Goal: Transaction & Acquisition: Book appointment/travel/reservation

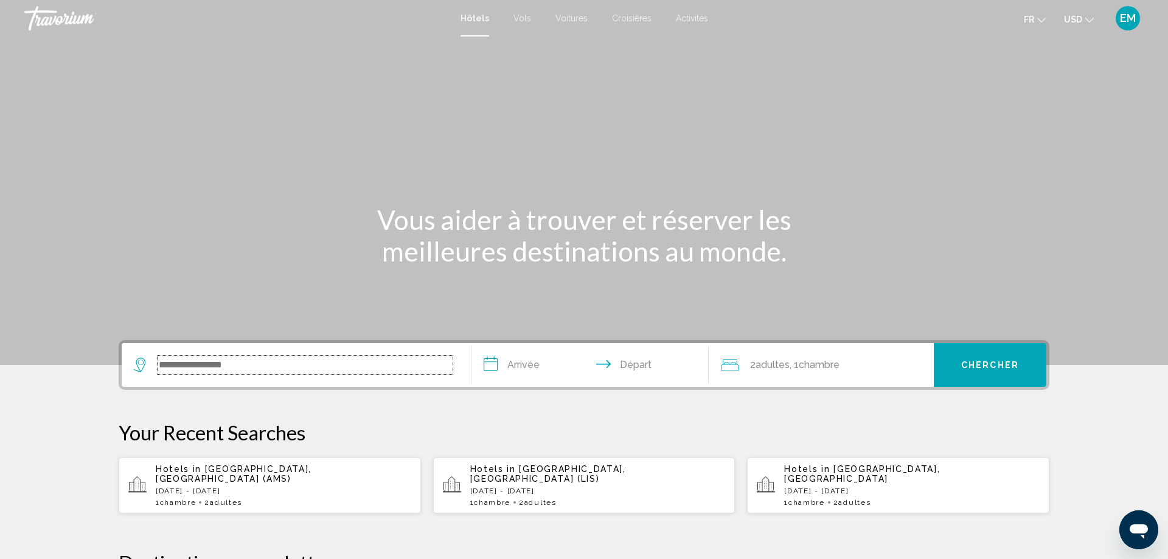
click at [308, 369] on input "Search widget" at bounding box center [304, 365] width 295 height 18
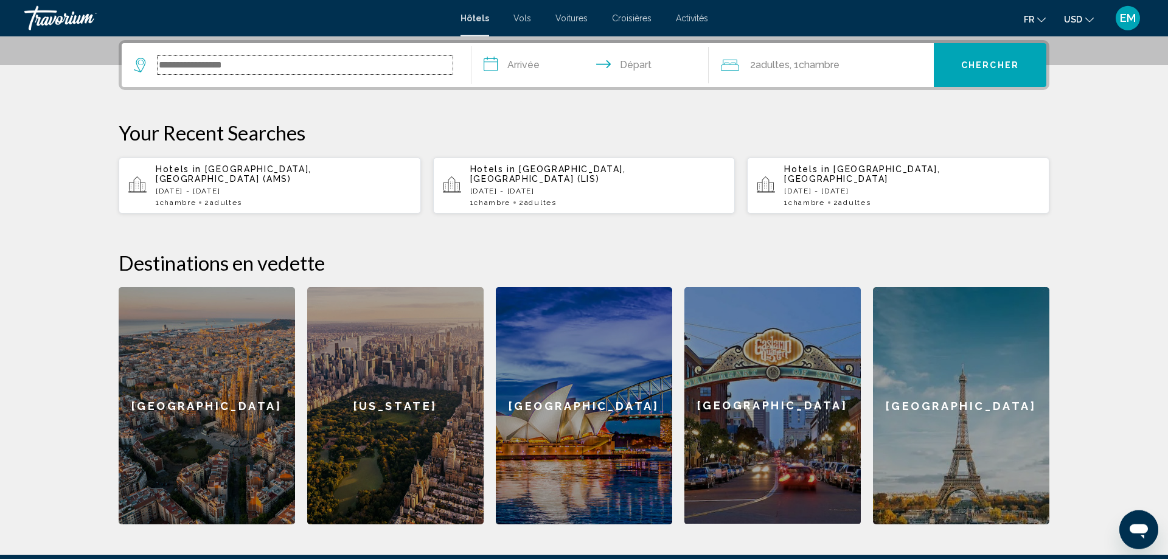
scroll to position [300, 0]
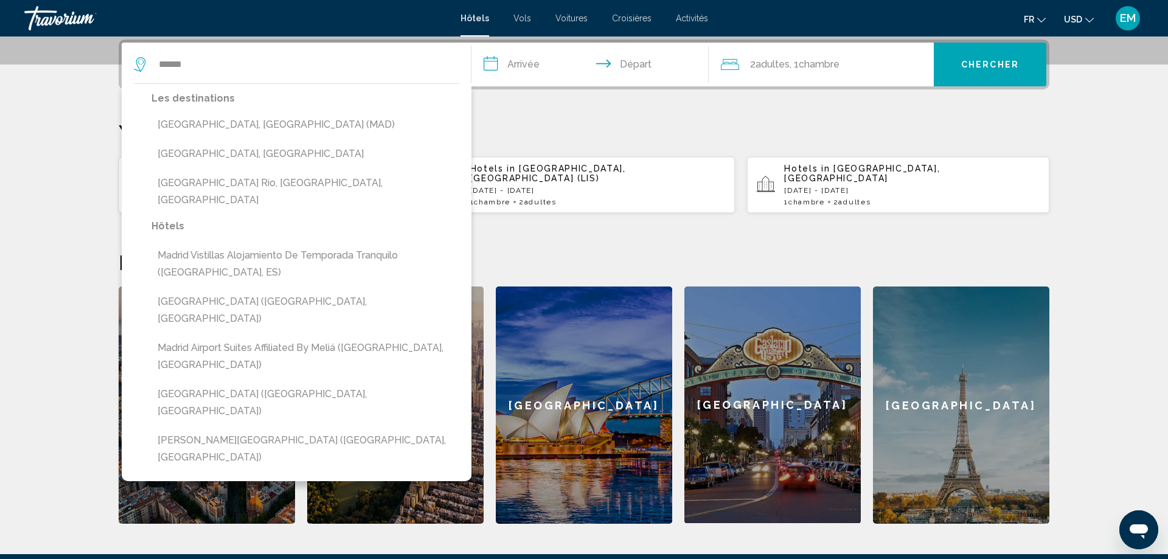
drag, startPoint x: 198, startPoint y: 124, endPoint x: 424, endPoint y: 106, distance: 226.9
click at [200, 123] on button "[GEOGRAPHIC_DATA], [GEOGRAPHIC_DATA] (MAD)" at bounding box center [305, 124] width 308 height 23
type input "**********"
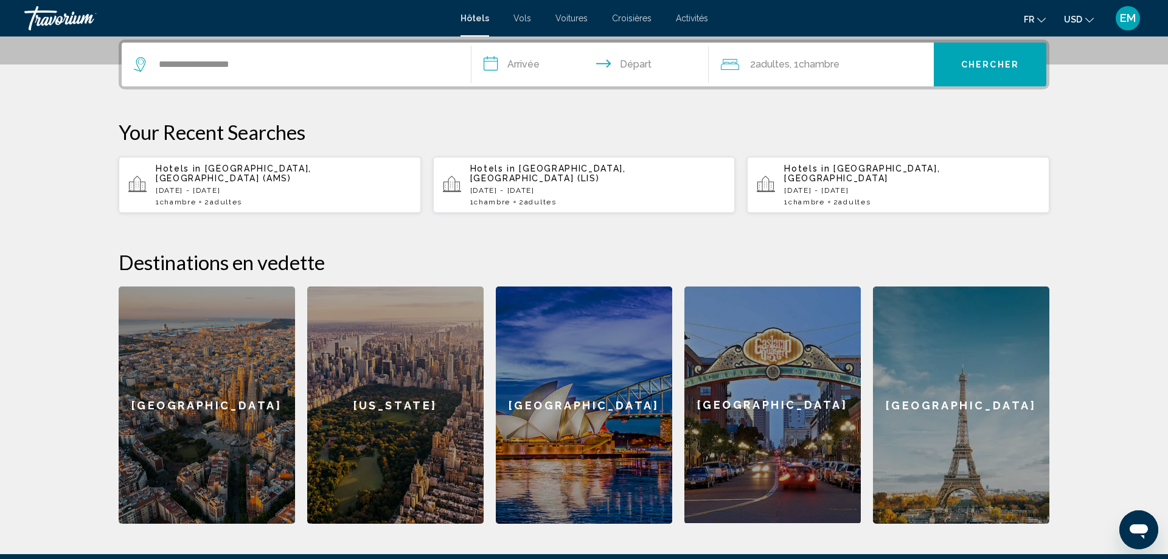
click at [536, 69] on input "**********" at bounding box center [592, 66] width 242 height 47
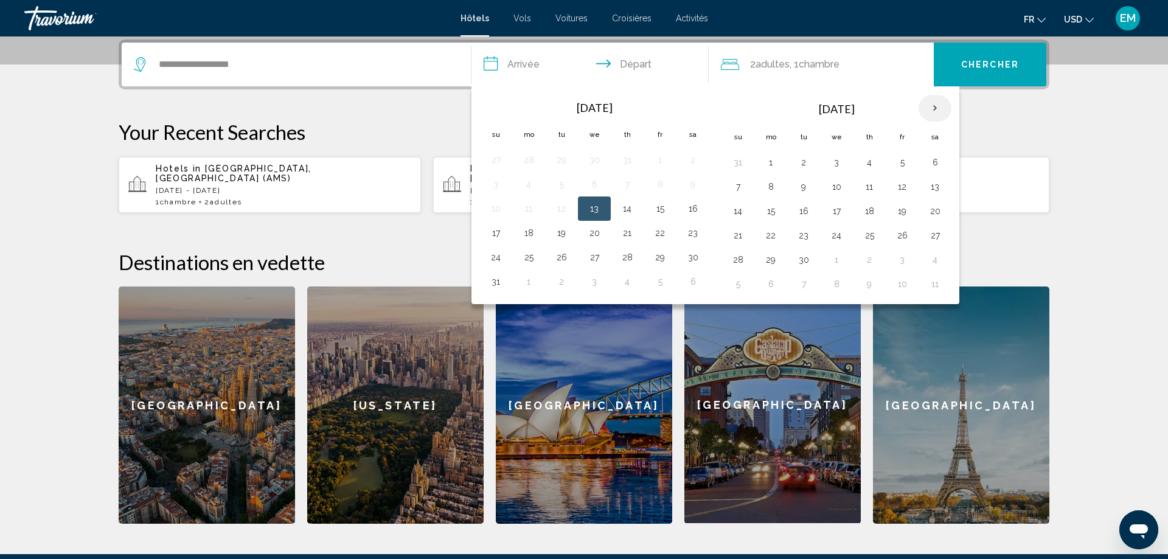
click at [938, 100] on th "Next month" at bounding box center [934, 108] width 33 height 27
click at [732, 232] on button "19" at bounding box center [737, 235] width 19 height 17
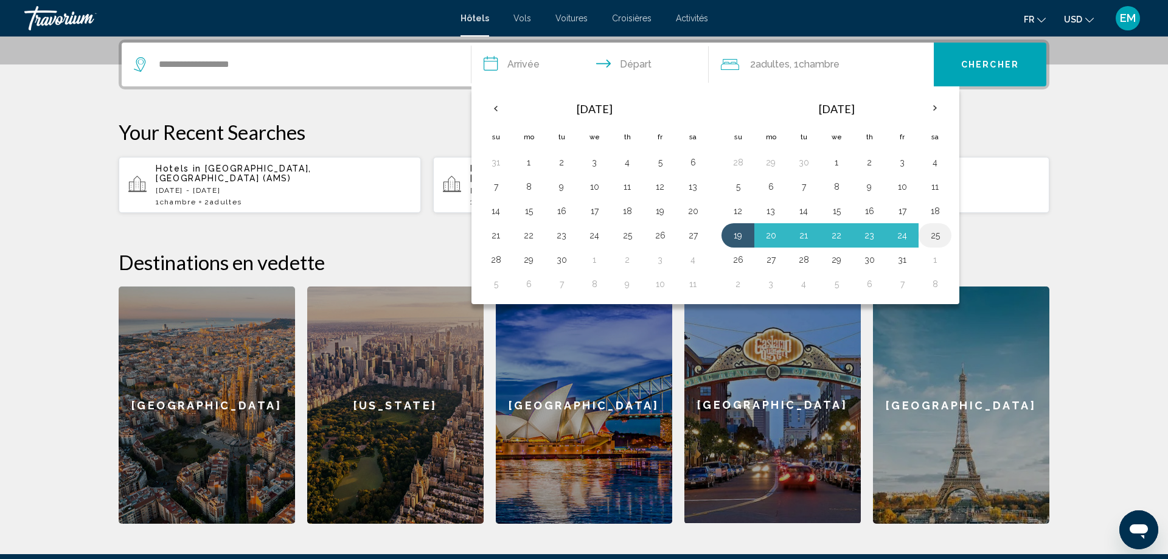
click at [933, 235] on button "25" at bounding box center [934, 235] width 19 height 17
type input "**********"
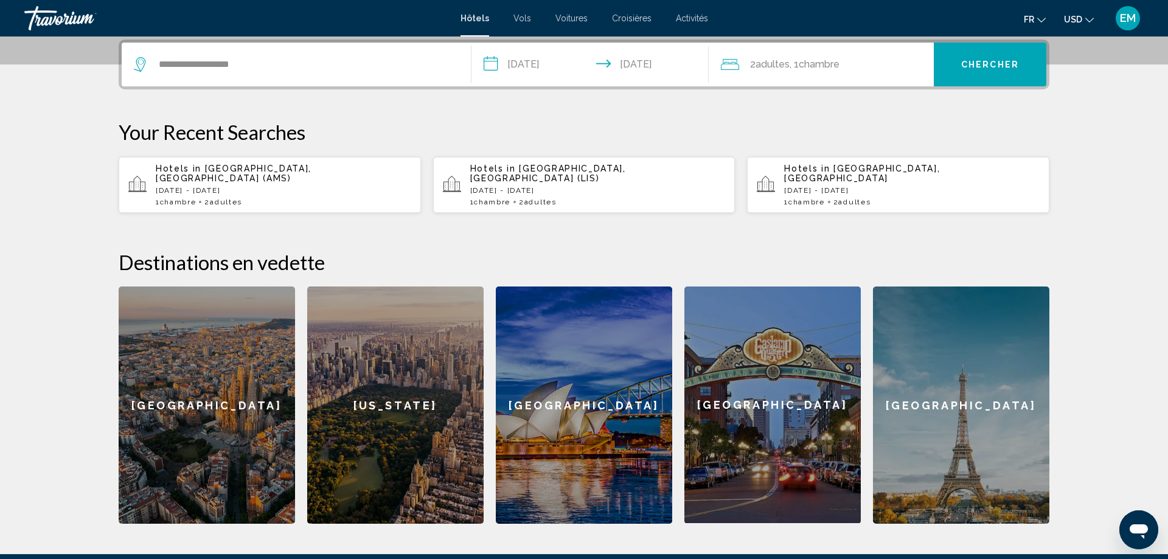
click at [981, 55] on button "Chercher" at bounding box center [989, 65] width 112 height 44
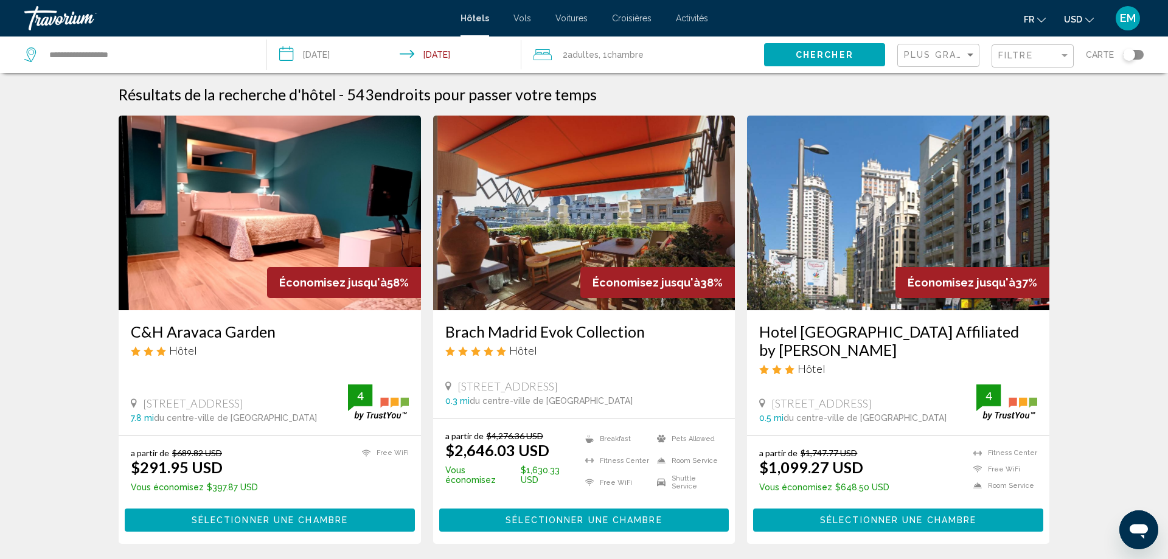
click at [1074, 16] on span "USD" at bounding box center [1073, 20] width 18 height 10
click at [1048, 108] on button "EUR (€)" at bounding box center [1053, 112] width 61 height 16
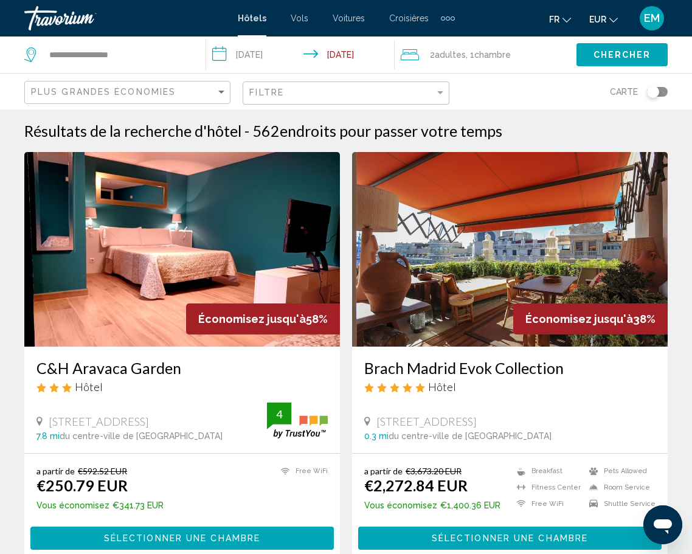
click at [392, 86] on div "Filtre" at bounding box center [347, 93] width 196 height 22
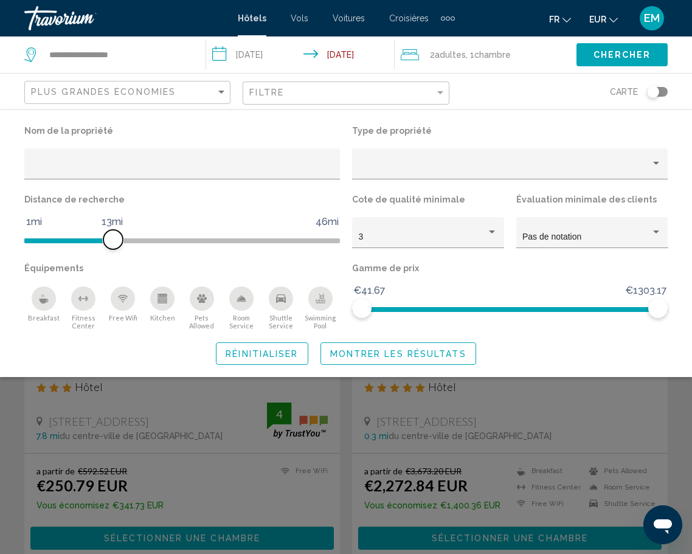
drag, startPoint x: 227, startPoint y: 234, endPoint x: 112, endPoint y: 244, distance: 115.4
click at [112, 244] on span "Hotel Filters" at bounding box center [112, 239] width 19 height 19
drag, startPoint x: 657, startPoint y: 314, endPoint x: 526, endPoint y: 321, distance: 131.5
click at [689, 321] on html "**********" at bounding box center [346, 277] width 692 height 554
click at [378, 348] on button "Montrer les résultats" at bounding box center [398, 353] width 156 height 22
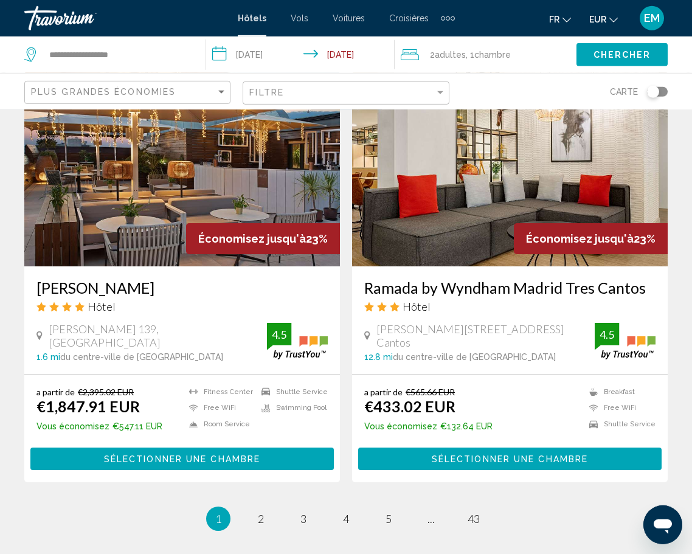
scroll to position [2300, 0]
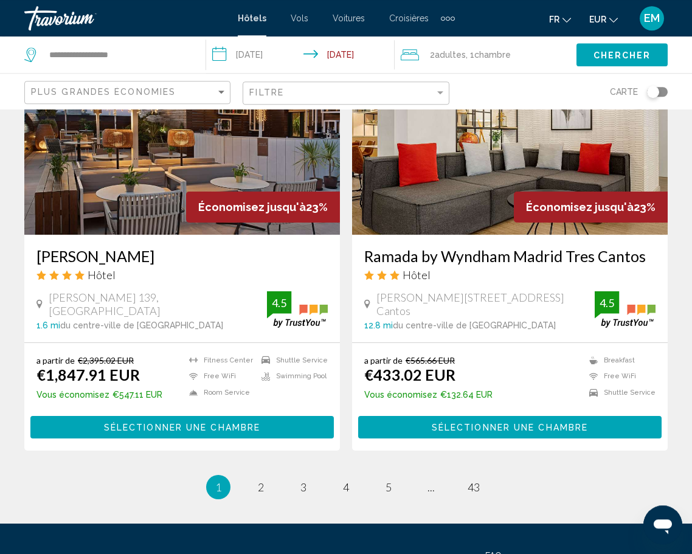
click at [251, 479] on ul "1 / 43 You're on page 1 page 2 page 3 page 4 page 5 page ... page 43" at bounding box center [345, 487] width 643 height 24
click at [255, 480] on link "page 2" at bounding box center [261, 487] width 21 height 21
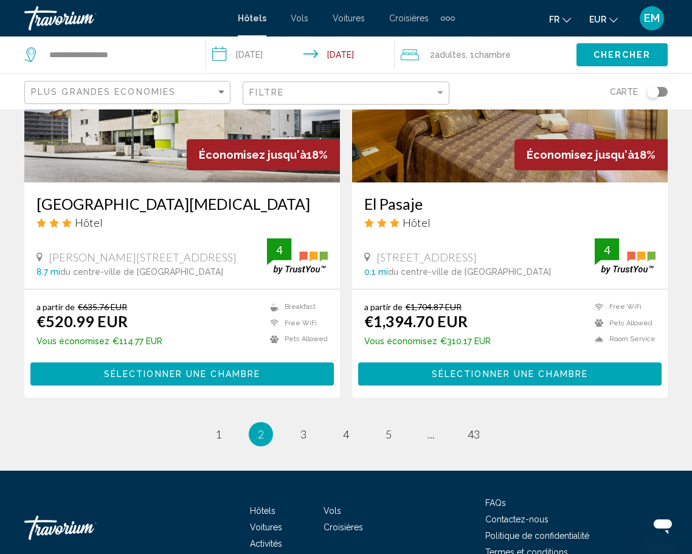
scroll to position [2233, 0]
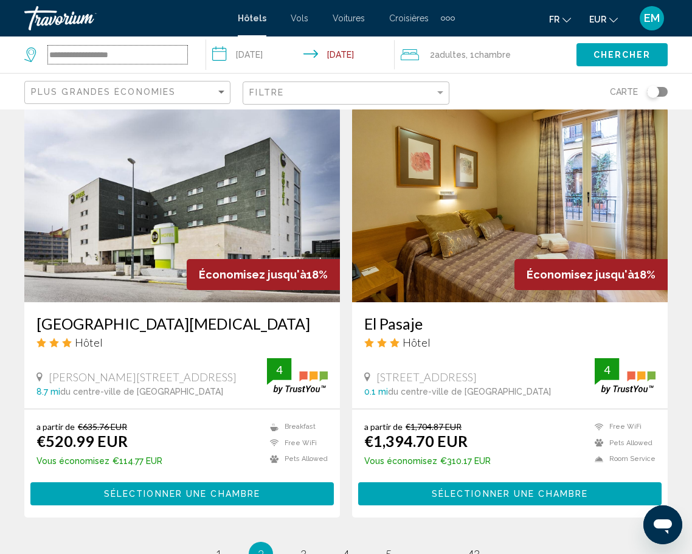
drag, startPoint x: 154, startPoint y: 55, endPoint x: -5, endPoint y: 54, distance: 158.7
click at [48, 54] on input "**********" at bounding box center [117, 55] width 139 height 18
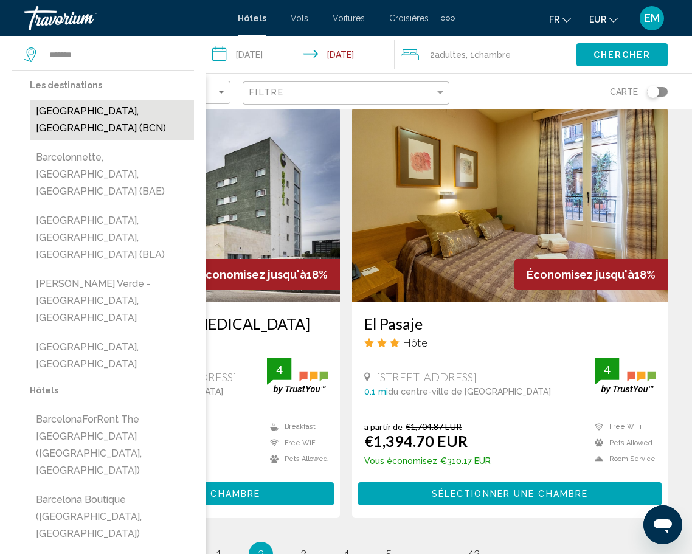
click at [88, 122] on button "[GEOGRAPHIC_DATA], [GEOGRAPHIC_DATA] (BCN)" at bounding box center [112, 120] width 164 height 40
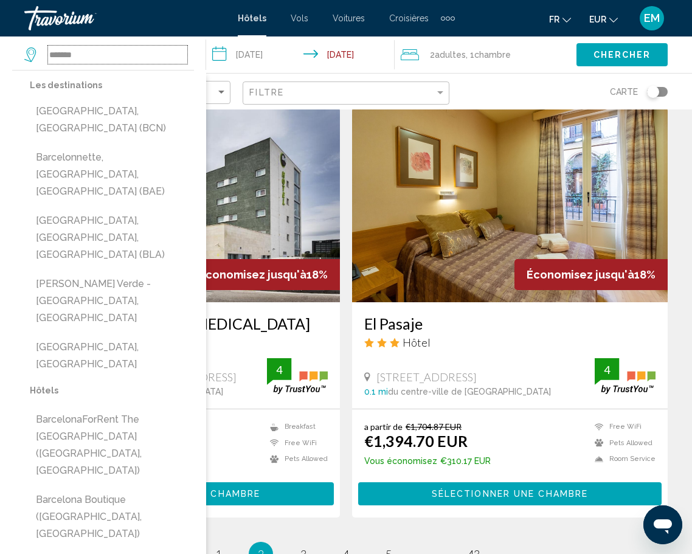
type input "**********"
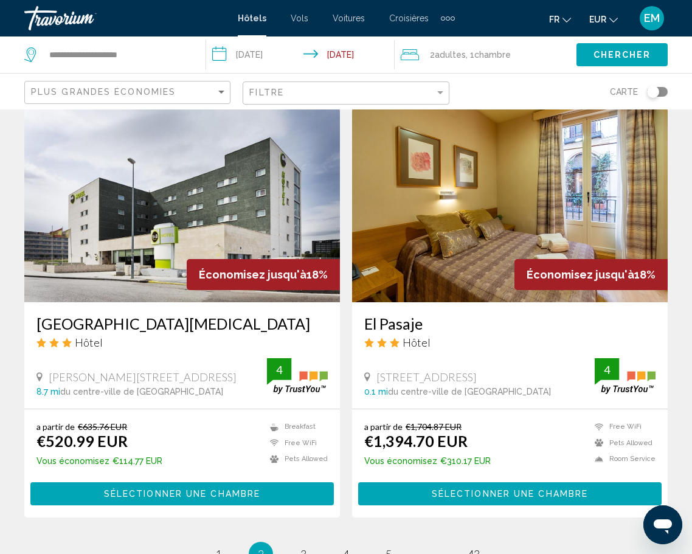
click at [609, 60] on button "Chercher" at bounding box center [621, 54] width 91 height 22
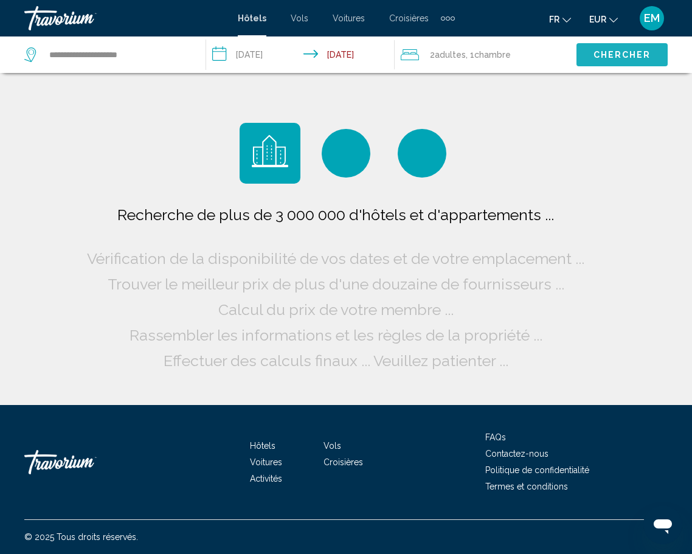
scroll to position [0, 0]
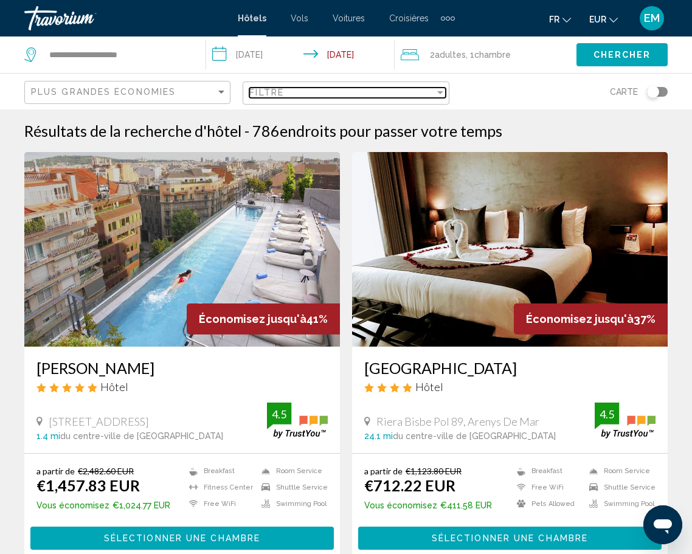
click at [395, 97] on div "Filtre" at bounding box center [341, 93] width 185 height 10
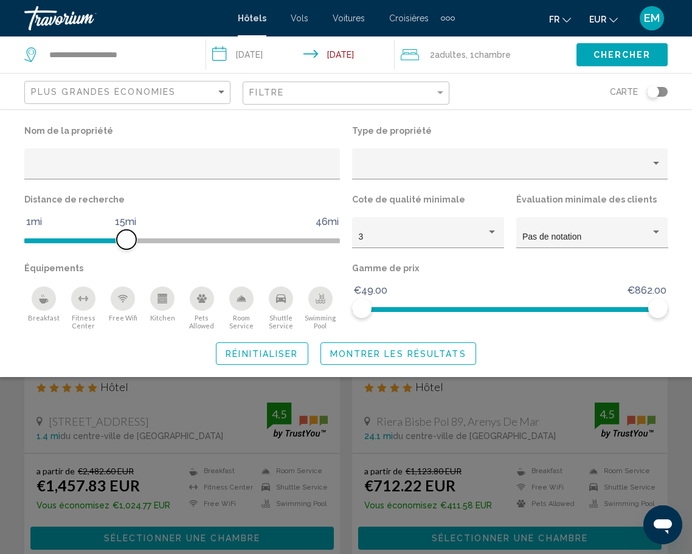
drag, startPoint x: 226, startPoint y: 240, endPoint x: 129, endPoint y: 244, distance: 96.8
click at [129, 244] on span "Hotel Filters" at bounding box center [126, 239] width 19 height 19
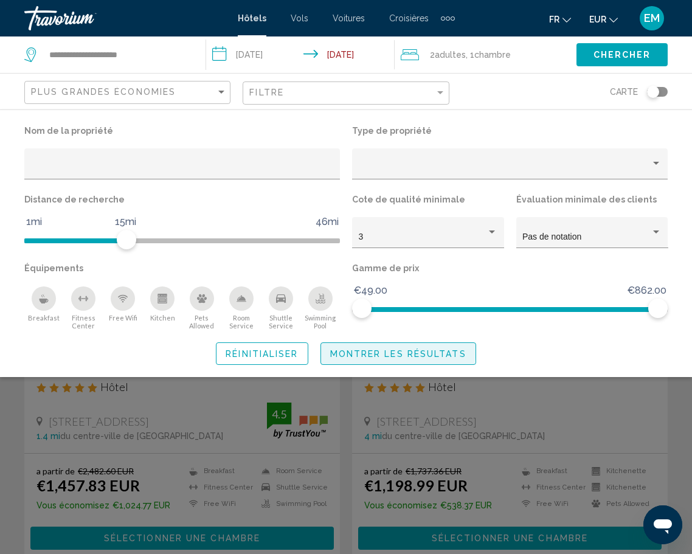
click at [374, 347] on button "Montrer les résultats" at bounding box center [398, 353] width 156 height 22
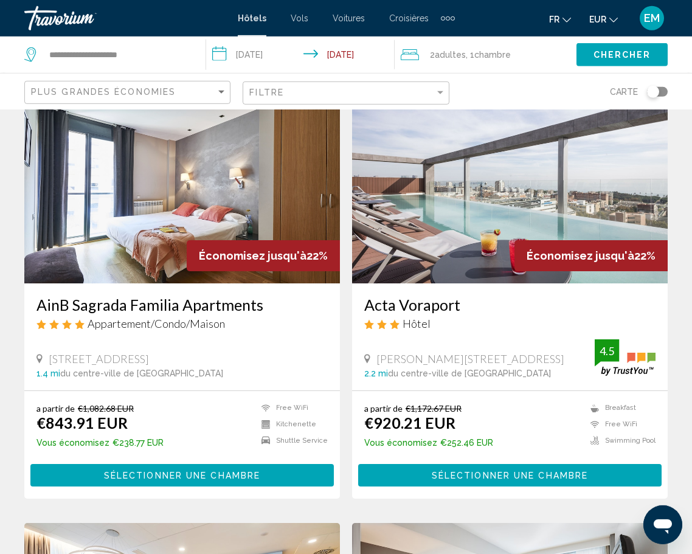
scroll to position [1799, 0]
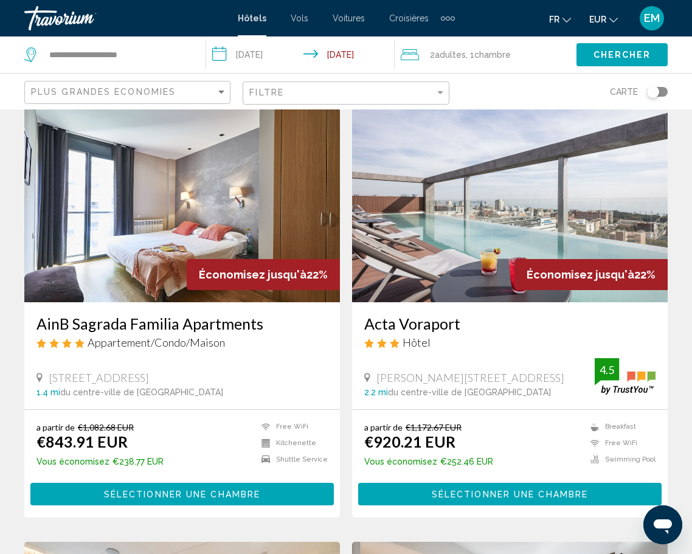
click at [163, 329] on h3 "AinB Sagrada Familia Apartments" at bounding box center [181, 323] width 291 height 18
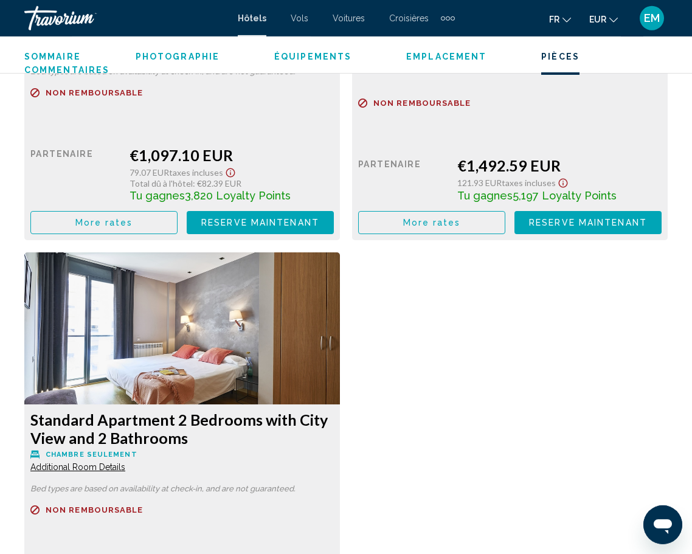
scroll to position [2565, 0]
